Goal: Check status: Check status

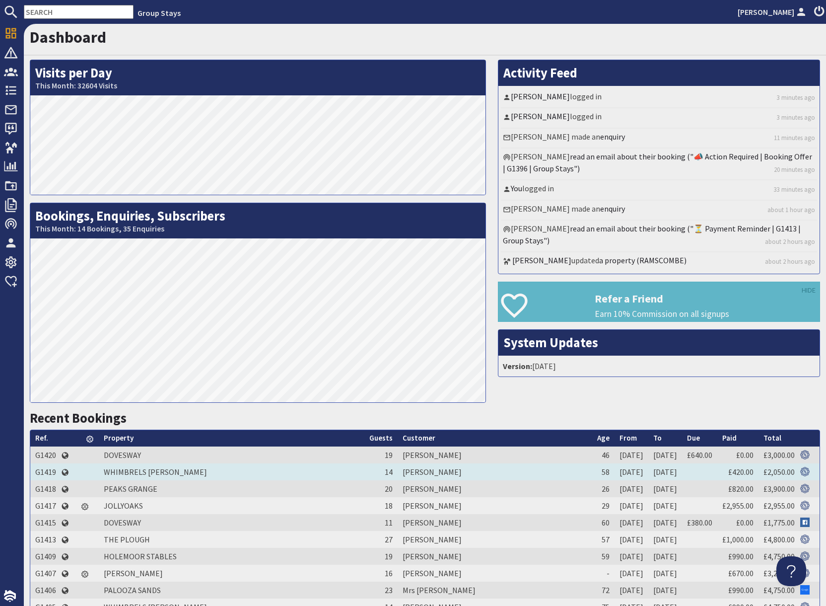
drag, startPoint x: 49, startPoint y: 472, endPoint x: 75, endPoint y: 472, distance: 25.8
click at [49, 472] on td "G1419" at bounding box center [45, 471] width 31 height 17
